Goal: Information Seeking & Learning: Learn about a topic

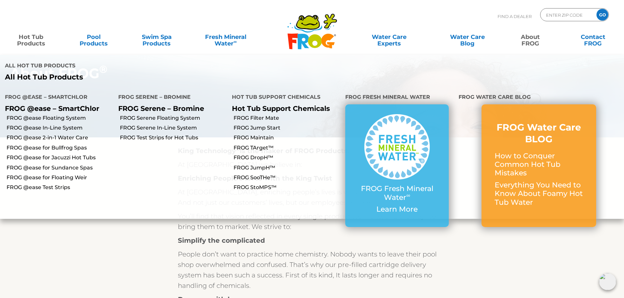
click at [38, 36] on link "Hot Tub Products" at bounding box center [31, 36] width 49 height 13
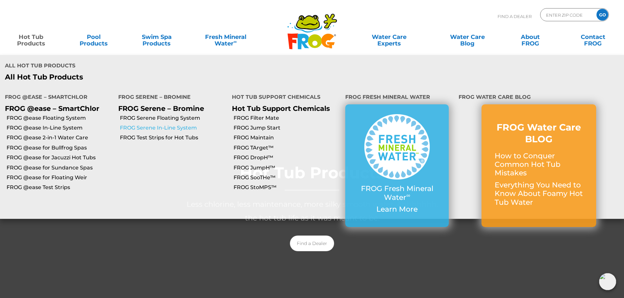
click at [172, 124] on link "FROG Serene In-Line System" at bounding box center [173, 127] width 107 height 7
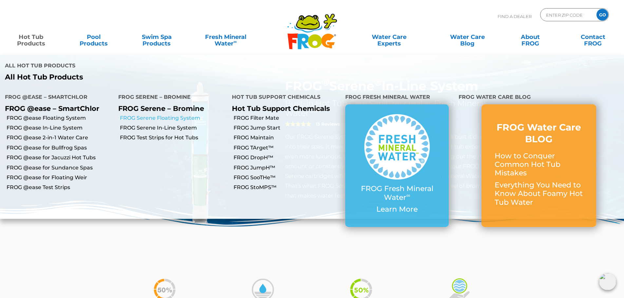
click at [169, 115] on link "FROG Serene Floating System" at bounding box center [173, 118] width 107 height 7
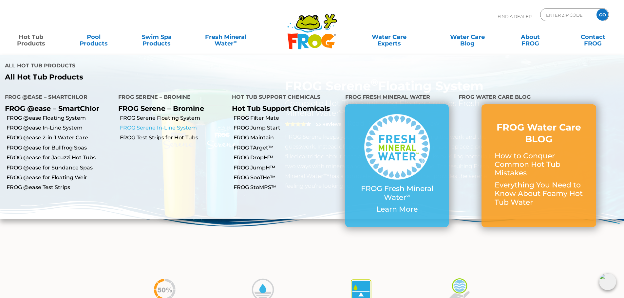
click at [172, 124] on link "FROG Serene In-Line System" at bounding box center [173, 127] width 107 height 7
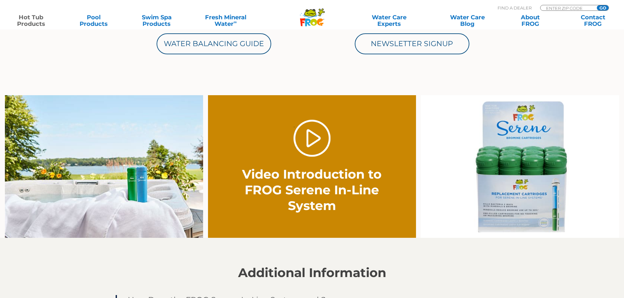
scroll to position [393, 0]
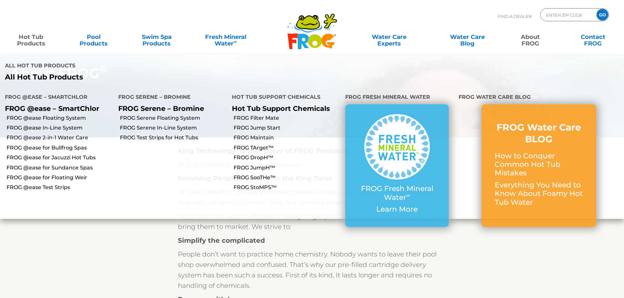
click at [32, 43] on link "Hot Tub Products" at bounding box center [31, 36] width 49 height 13
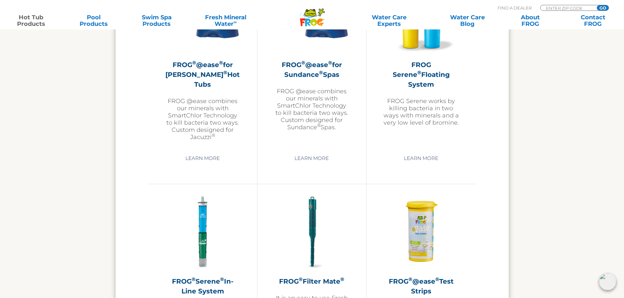
scroll to position [1342, 0]
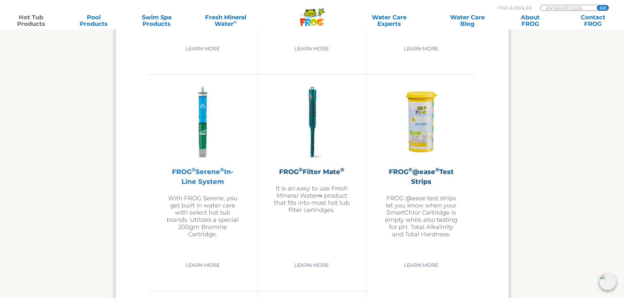
click at [194, 177] on h2 "FROG ® Serene ® In-Line System" at bounding box center [203, 177] width 76 height 20
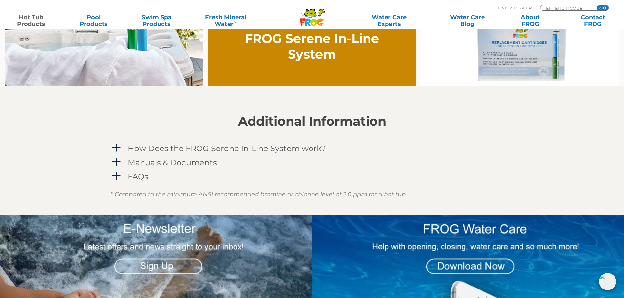
scroll to position [524, 0]
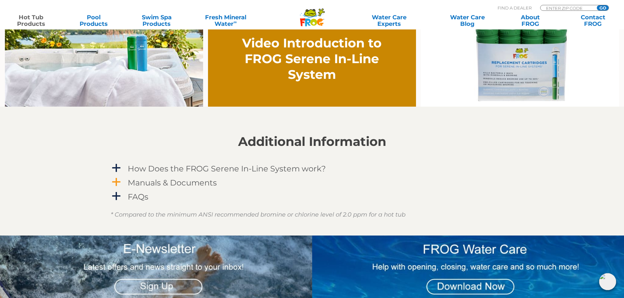
click at [116, 179] on span "a" at bounding box center [116, 182] width 10 height 10
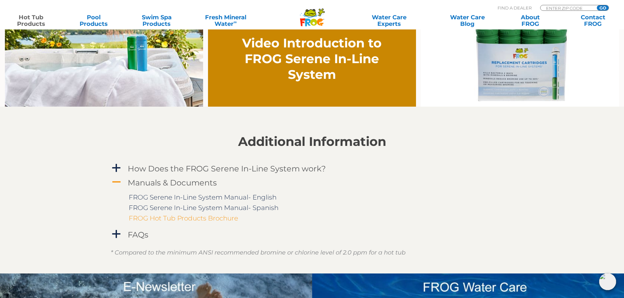
click at [202, 219] on link "FROG Hot Tub Products Brochure" at bounding box center [183, 218] width 109 height 8
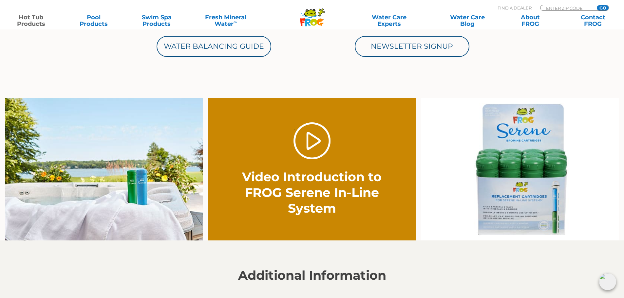
scroll to position [393, 0]
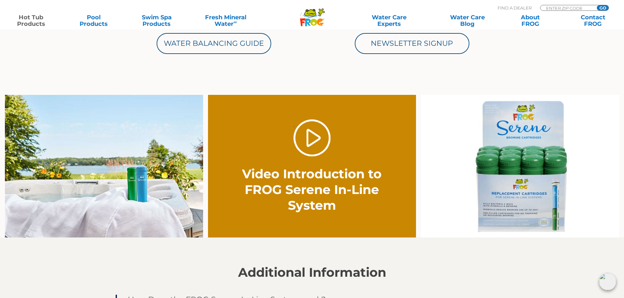
click at [152, 195] on img at bounding box center [104, 166] width 198 height 143
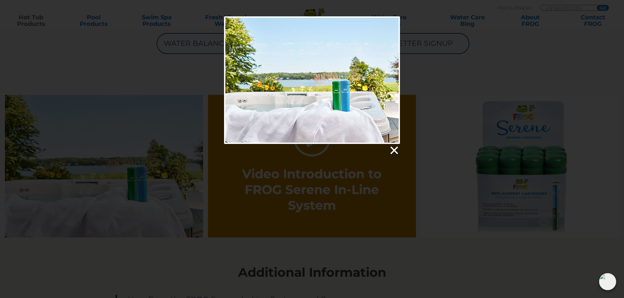
click at [394, 151] on link at bounding box center [394, 151] width 10 height 10
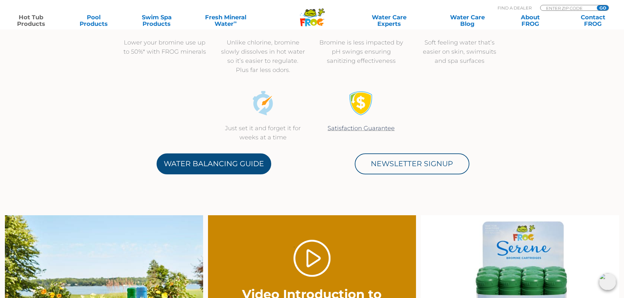
scroll to position [262, 0]
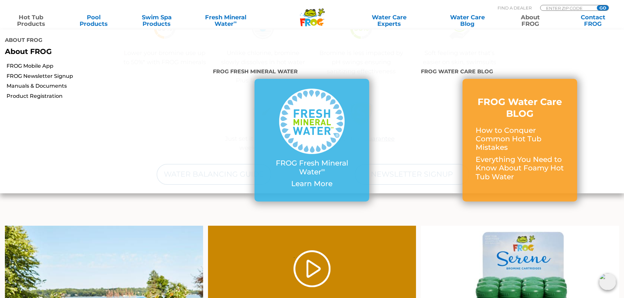
click at [528, 19] on link "About FROG" at bounding box center [529, 20] width 49 height 13
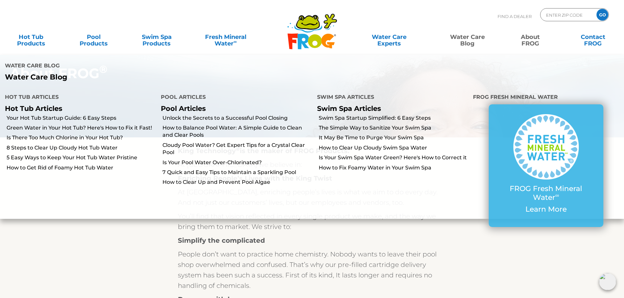
click at [472, 37] on link "Water Care Blog" at bounding box center [467, 36] width 49 height 13
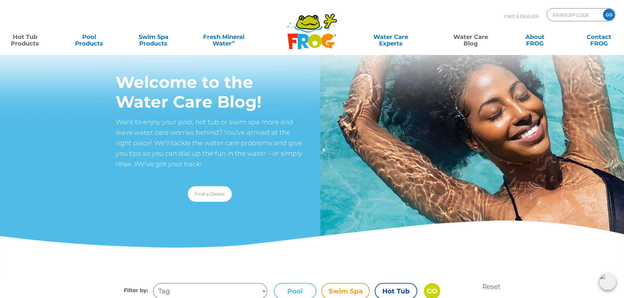
click at [33, 42] on link "Hot Tub Products" at bounding box center [25, 36] width 50 height 13
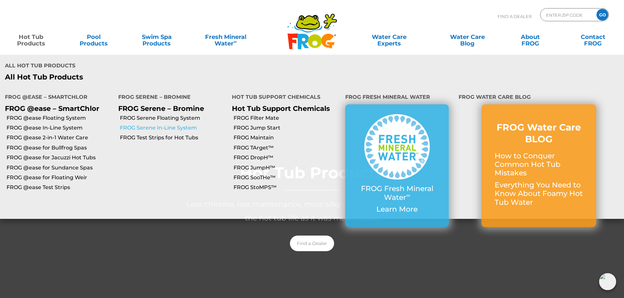
click at [163, 124] on link "FROG Serene In-Line System" at bounding box center [173, 127] width 107 height 7
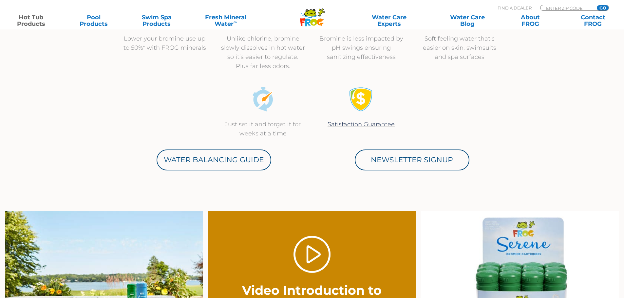
scroll to position [295, 0]
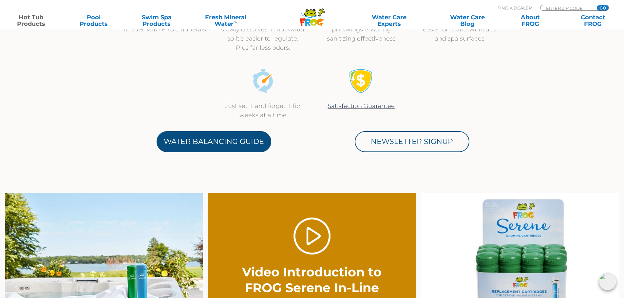
click at [239, 138] on link "Water Balancing Guide" at bounding box center [213, 141] width 115 height 21
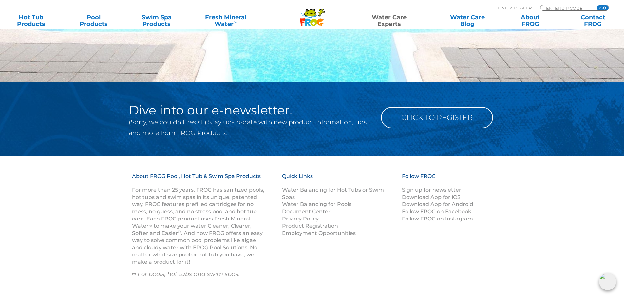
scroll to position [936, 0]
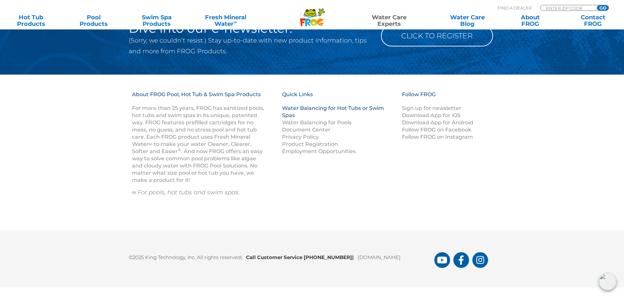
click at [317, 108] on link "Water Balancing for Hot Tubs or Swim Spas" at bounding box center [333, 111] width 102 height 13
